Goal: Find contact information: Find contact information

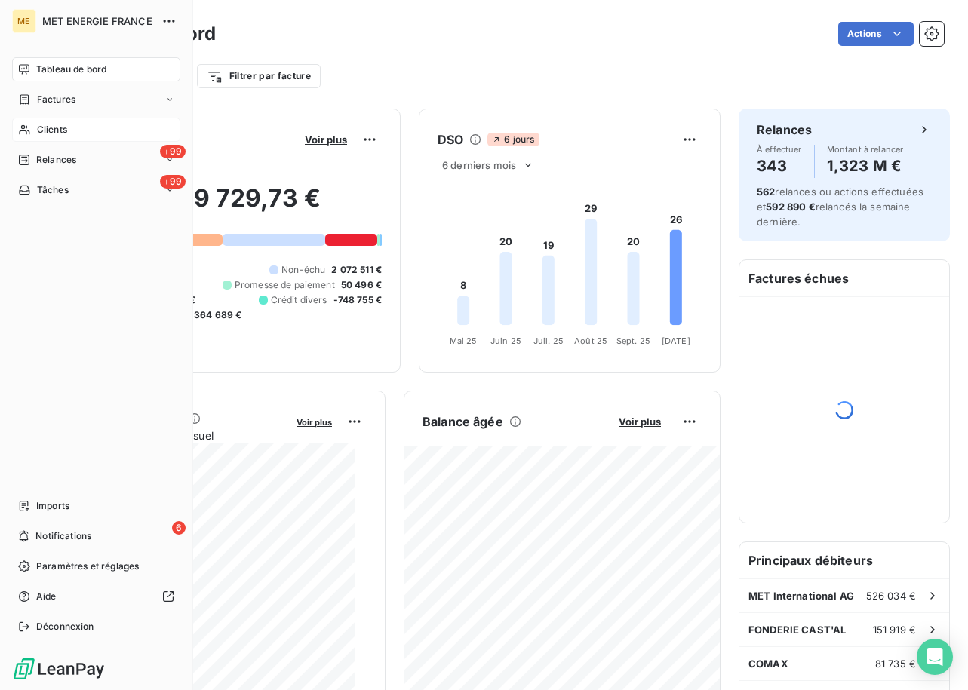
drag, startPoint x: 19, startPoint y: 128, endPoint x: 27, endPoint y: 129, distance: 8.3
click at [19, 128] on icon at bounding box center [24, 130] width 13 height 12
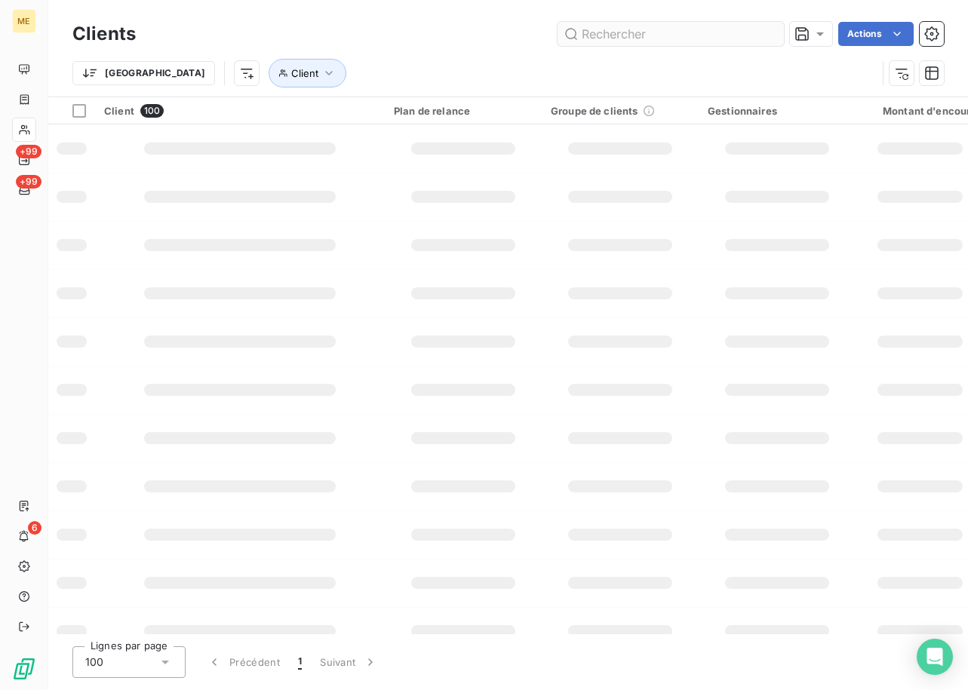
click at [614, 35] on input "text" at bounding box center [671, 34] width 226 height 24
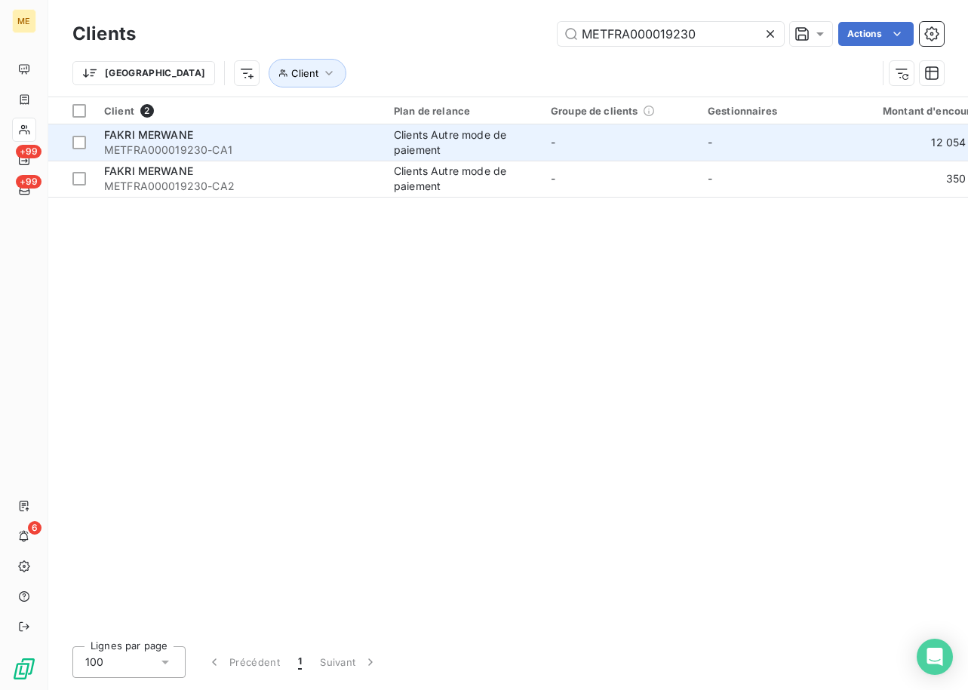
type input "METFRA000019230"
click at [137, 144] on span "METFRA000019230-CA1" at bounding box center [240, 150] width 272 height 15
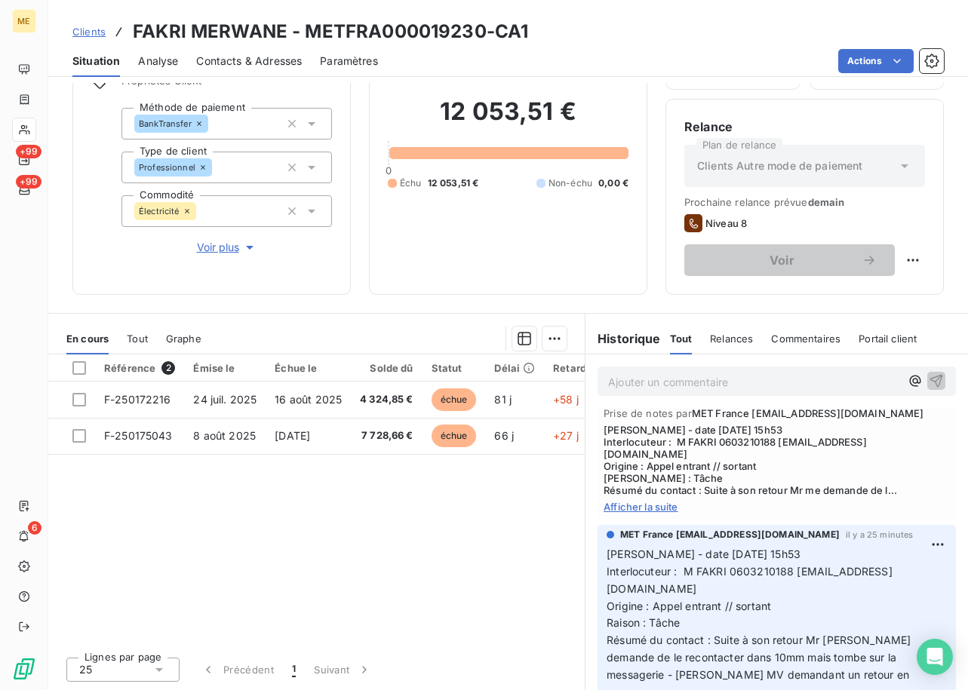
scroll to position [151, 0]
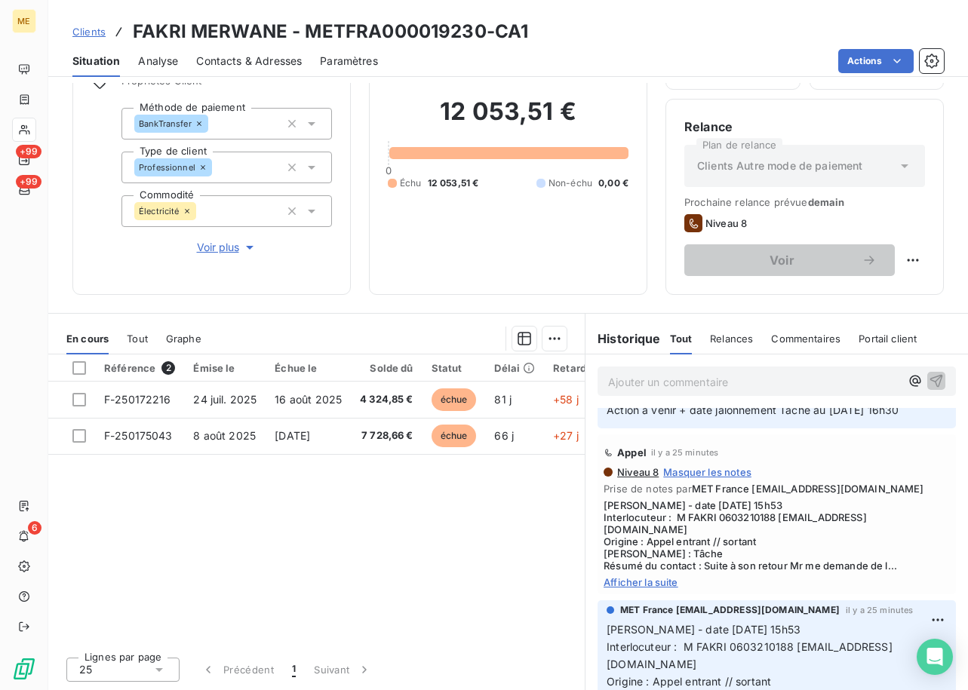
click at [648, 577] on span "Afficher la suite" at bounding box center [777, 583] width 346 height 12
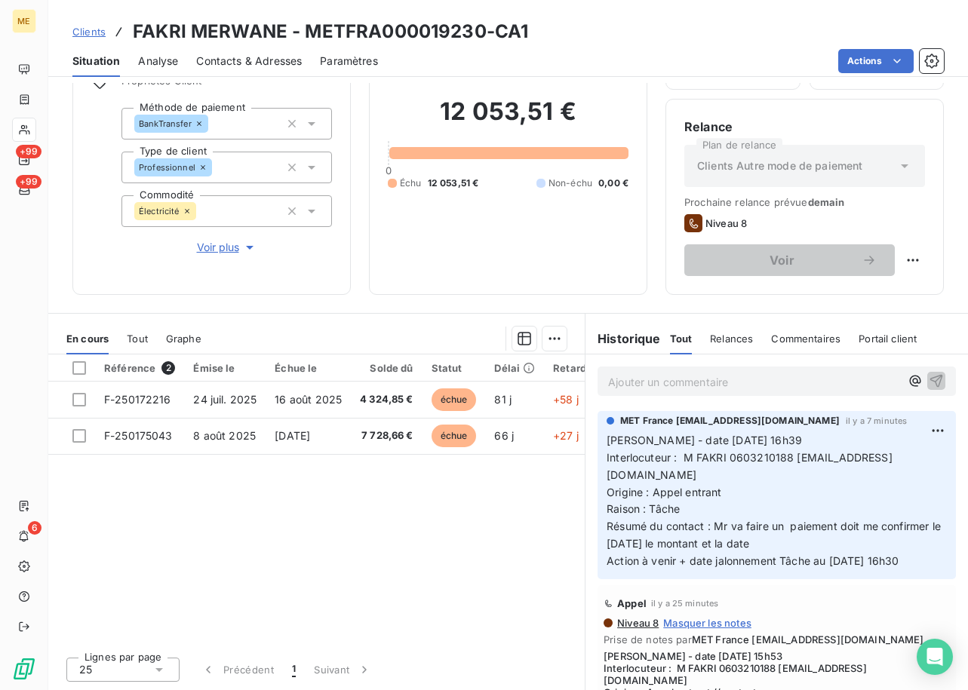
scroll to position [0, 0]
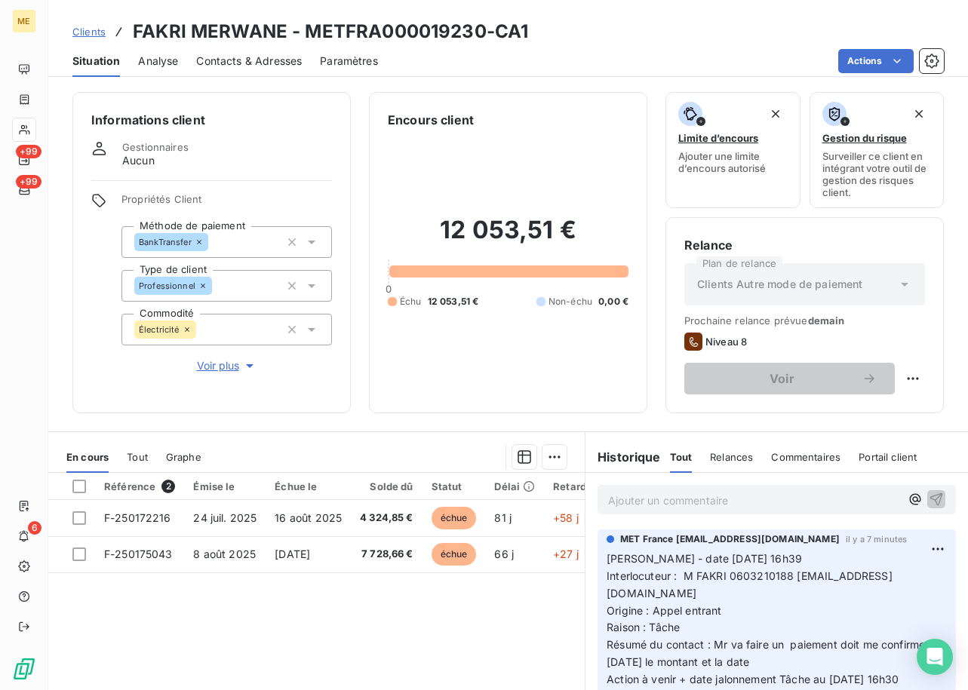
click at [93, 27] on span "Clients" at bounding box center [88, 32] width 33 height 12
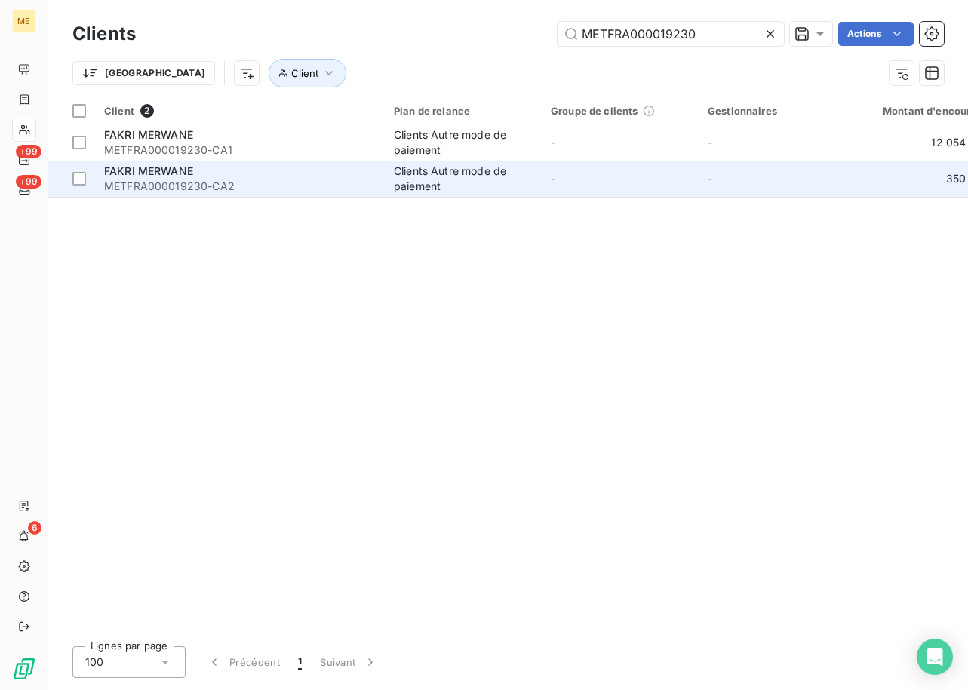
click at [205, 176] on div "FAKRI MERWANE" at bounding box center [240, 171] width 272 height 15
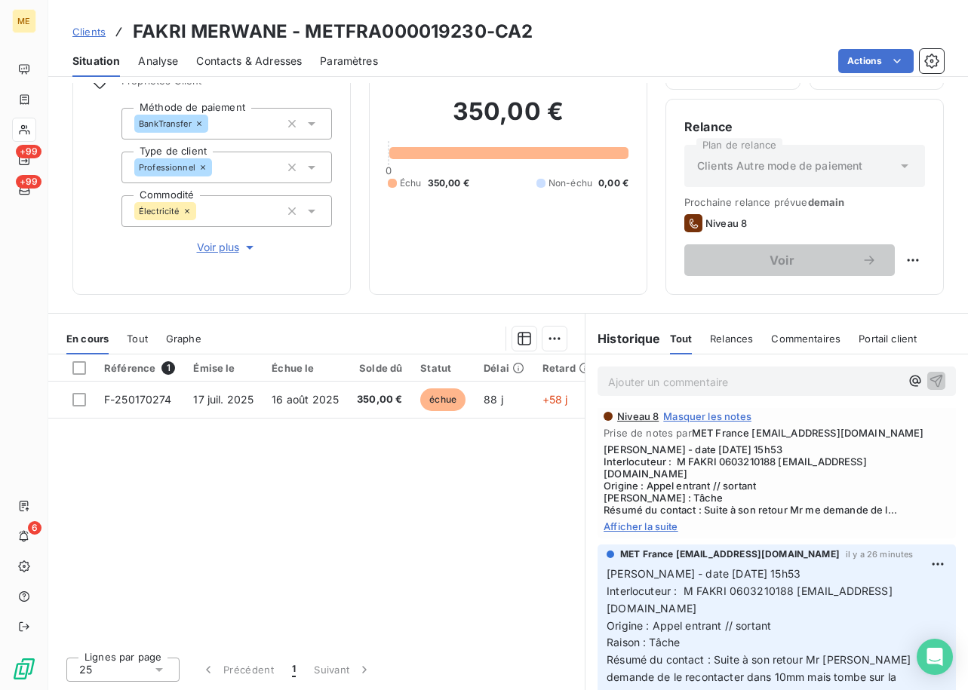
scroll to position [226, 0]
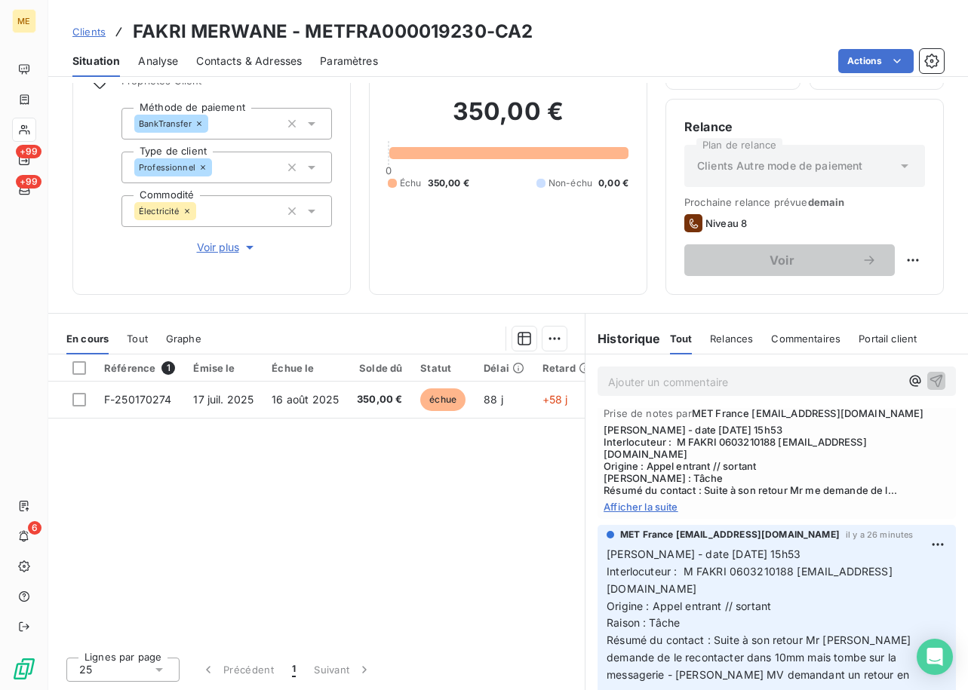
click at [634, 501] on span "Afficher la suite" at bounding box center [777, 507] width 346 height 12
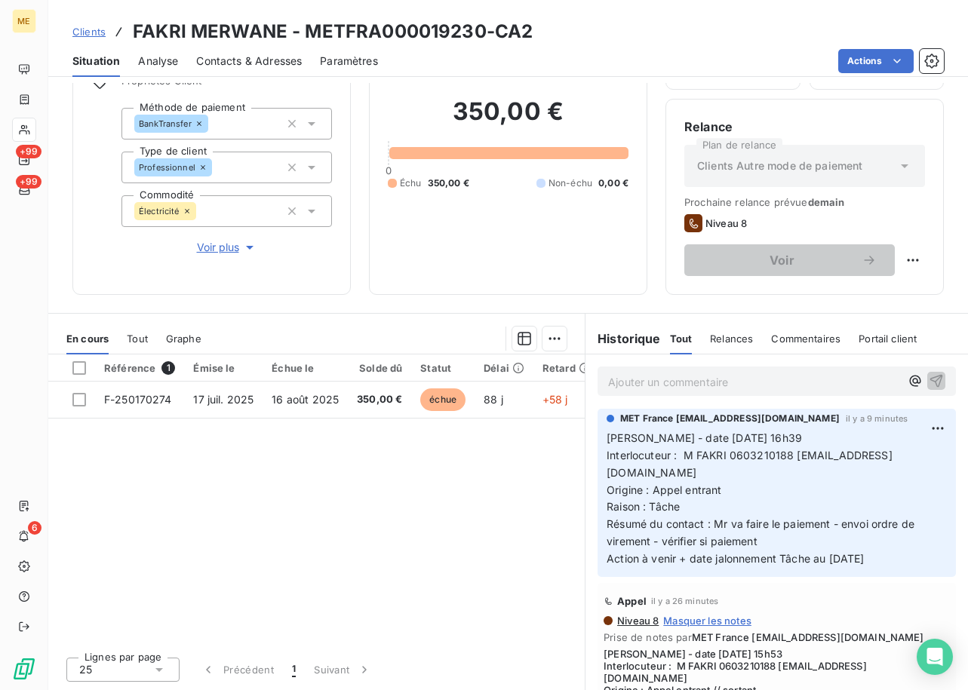
scroll to position [0, 0]
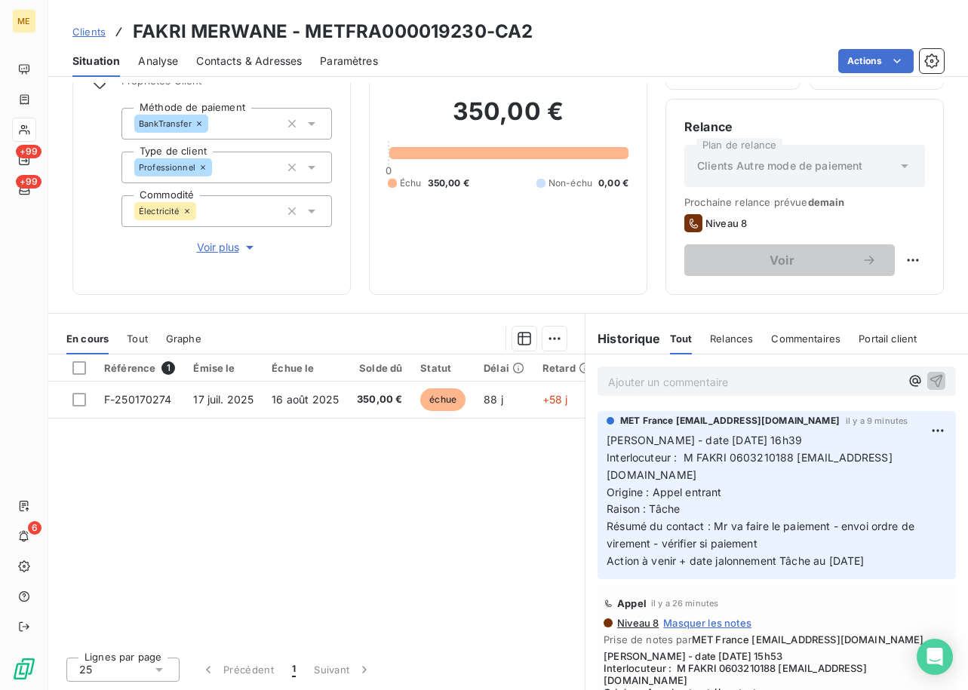
click at [758, 448] on p "[PERSON_NAME] - date [DATE] 16h39 Interlocuteur : M FAKRI 0603210188 [EMAIL_ADD…" at bounding box center [777, 501] width 340 height 138
click at [754, 460] on span "Interlocuteur : M FAKRI 0603210188 [EMAIL_ADDRESS][DOMAIN_NAME]" at bounding box center [750, 466] width 286 height 30
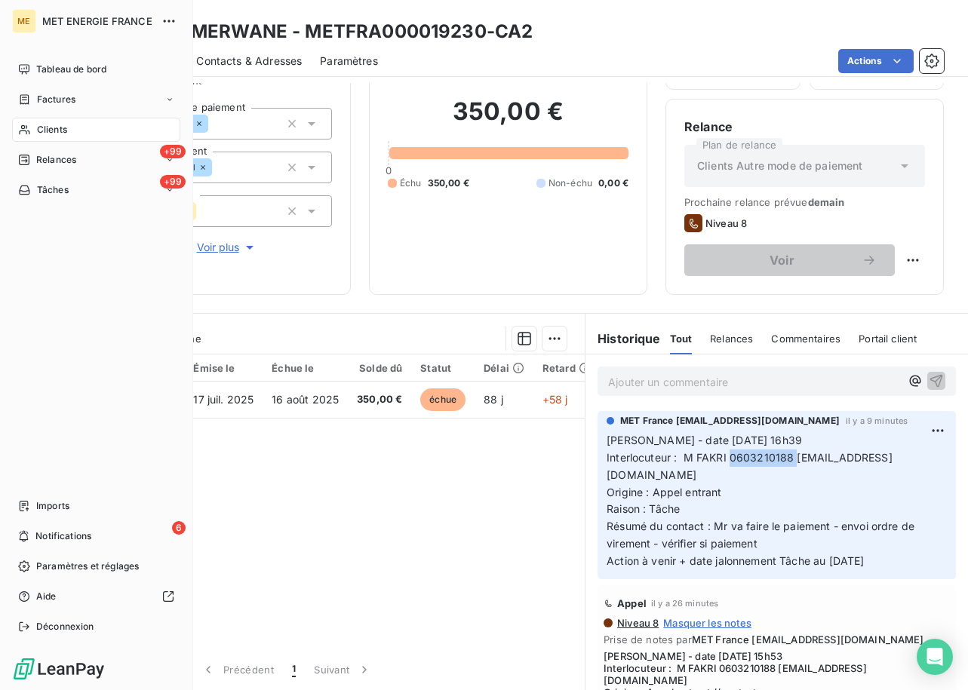
copy span "0603210188"
